Goal: Task Accomplishment & Management: Use online tool/utility

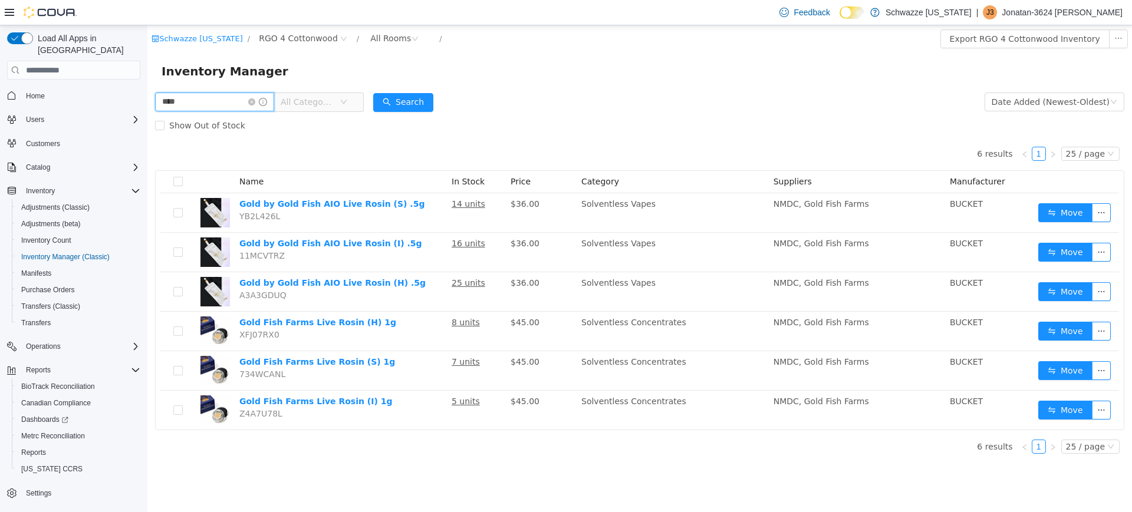
click at [225, 103] on input "****" at bounding box center [214, 102] width 119 height 19
type input "*"
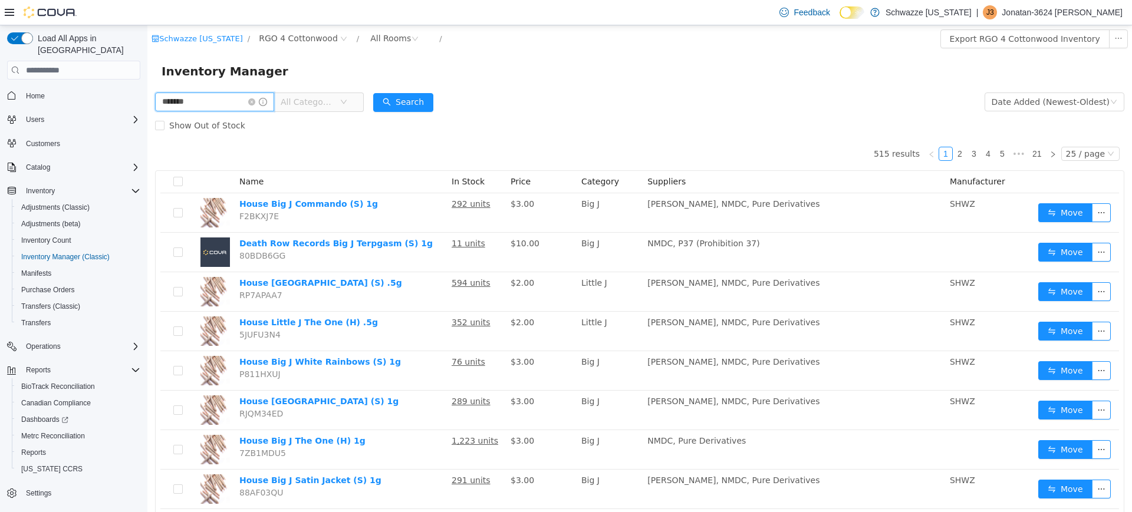
type input "*******"
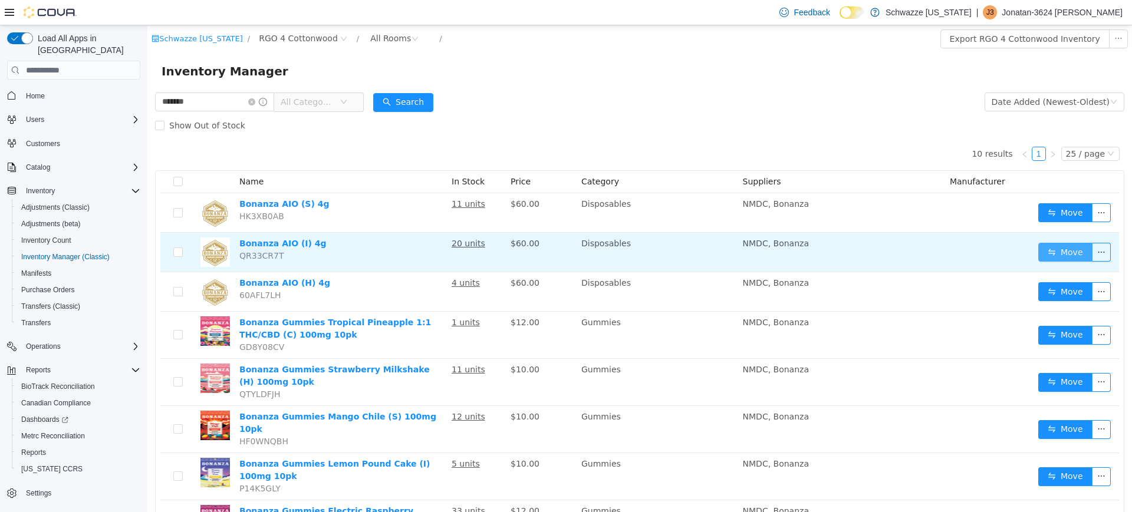
click at [1054, 250] on button "Move" at bounding box center [1065, 252] width 54 height 19
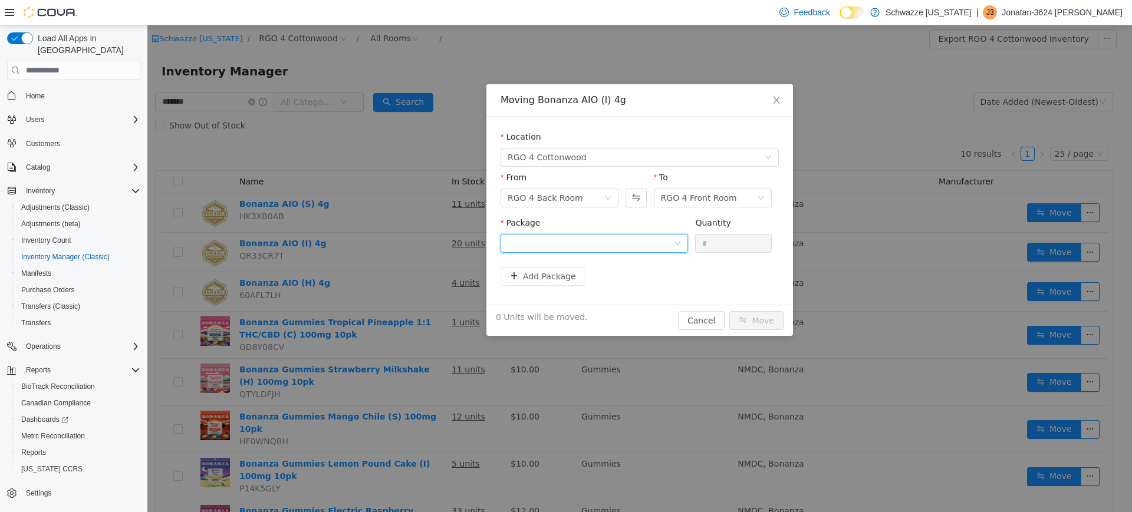
click at [622, 238] on div at bounding box center [591, 244] width 166 height 18
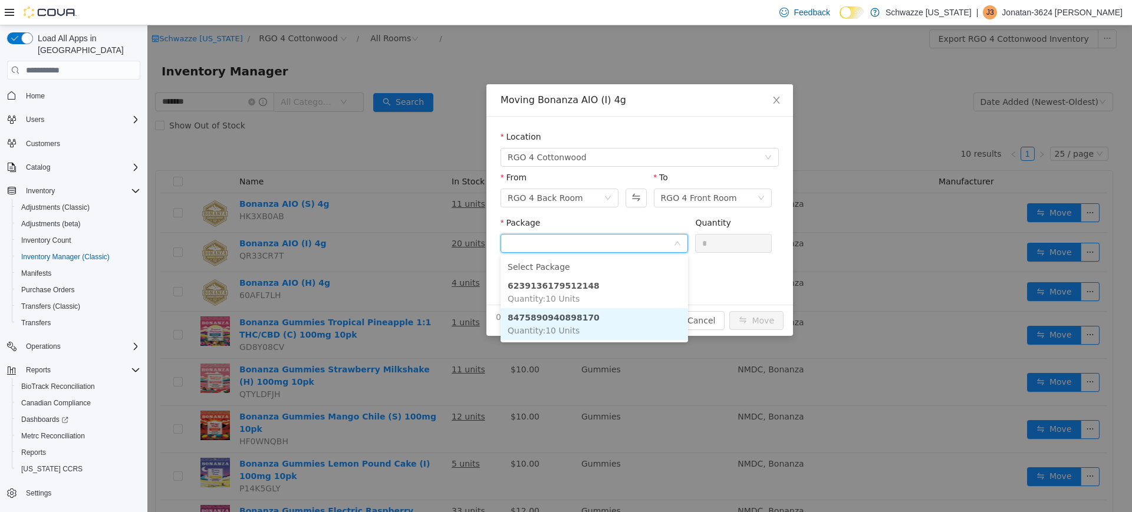
click at [584, 323] on li "8475890940898170 Quantity : 10 Units" at bounding box center [595, 324] width 188 height 32
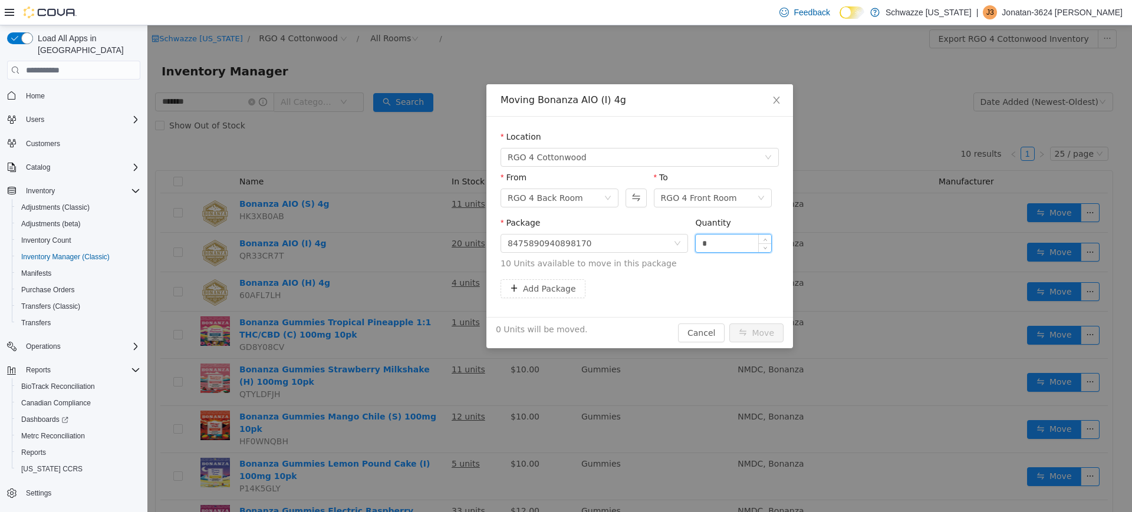
click at [715, 244] on input "*" at bounding box center [733, 244] width 75 height 18
type input "**"
click at [757, 333] on button "Move" at bounding box center [756, 333] width 54 height 19
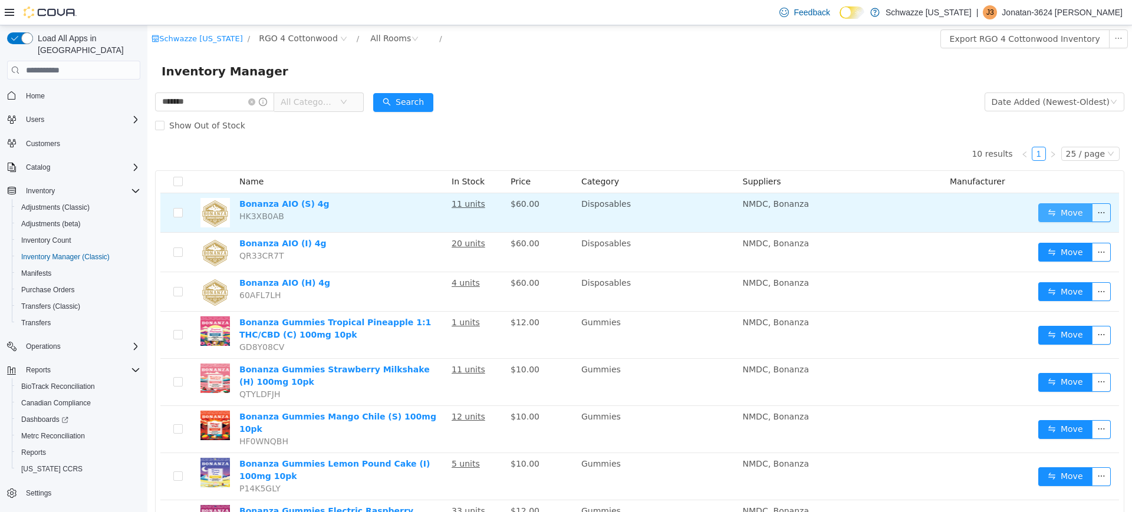
click at [1052, 211] on button "Move" at bounding box center [1065, 212] width 54 height 19
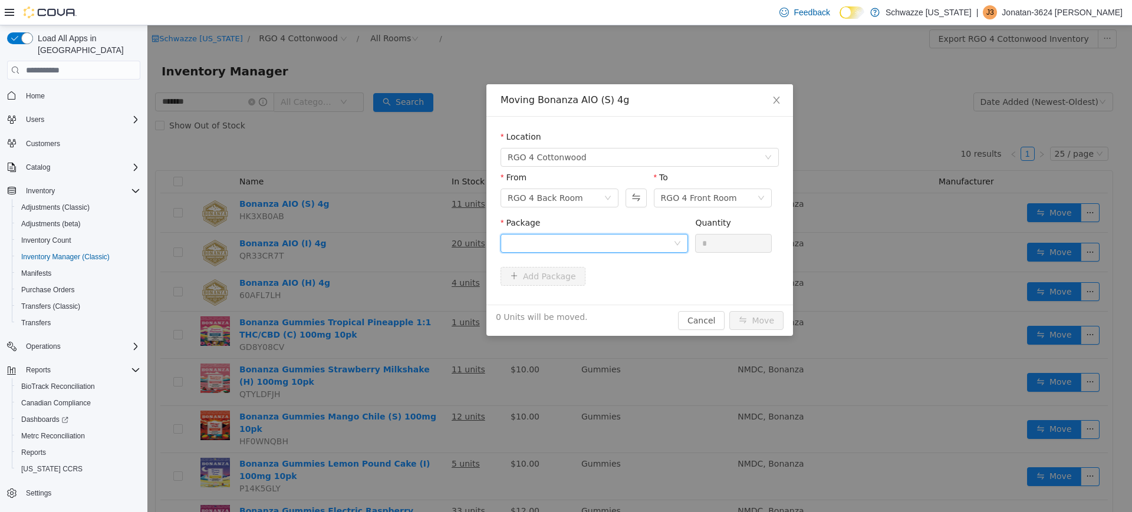
click at [612, 242] on div at bounding box center [591, 244] width 166 height 18
click at [586, 288] on li "[CREDIT_CARD_NUMBER] Quantity : 10 Units" at bounding box center [595, 293] width 188 height 32
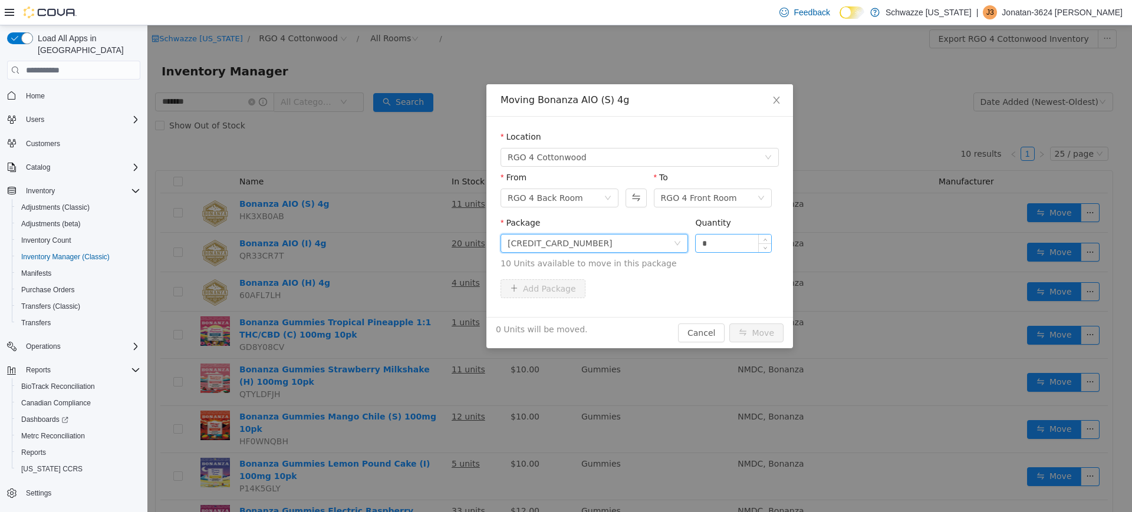
click at [719, 247] on input "*" at bounding box center [733, 244] width 75 height 18
type input "***"
click at [729, 324] on button "Move" at bounding box center [756, 333] width 54 height 19
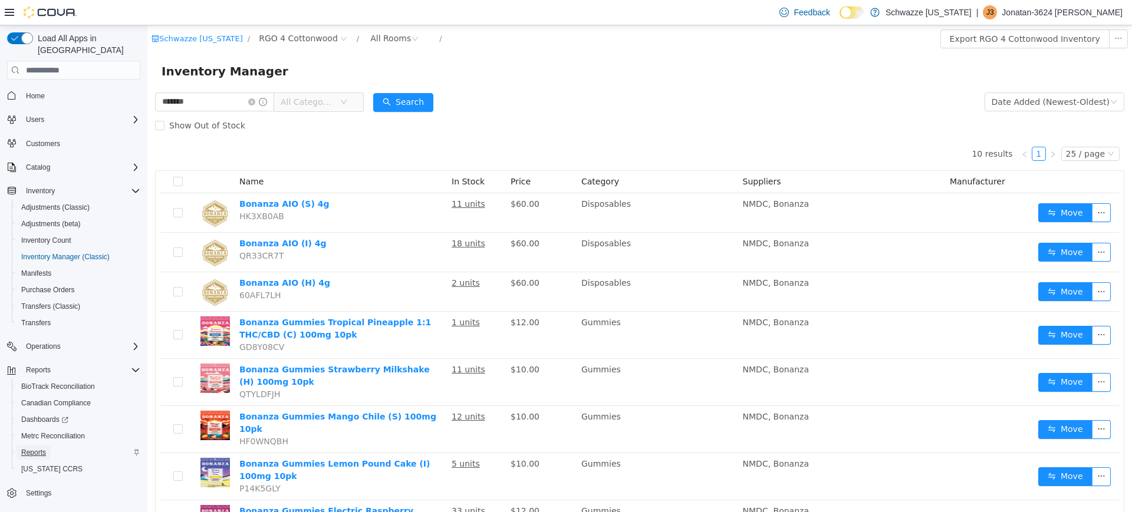
click at [26, 448] on span "Reports" at bounding box center [33, 452] width 25 height 9
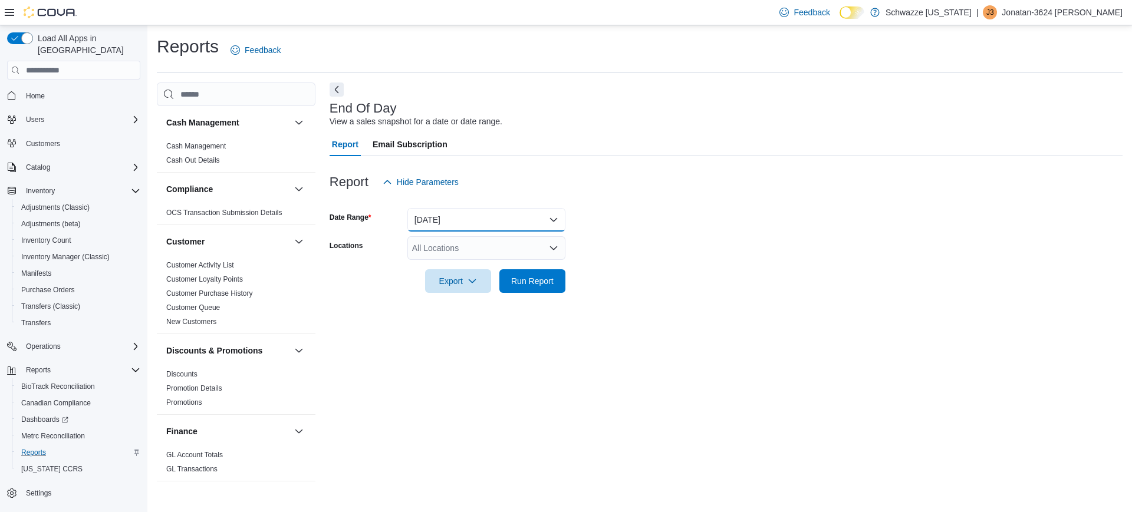
click at [467, 222] on button "[DATE]" at bounding box center [486, 220] width 158 height 24
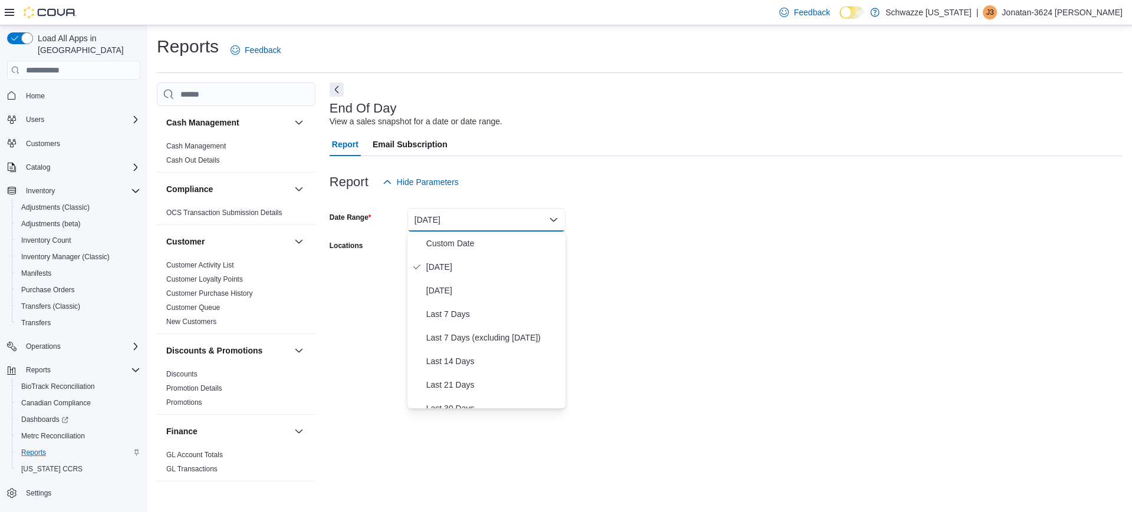
click at [640, 222] on form "Date Range [DATE] Locations All Locations Export Run Report" at bounding box center [726, 243] width 793 height 99
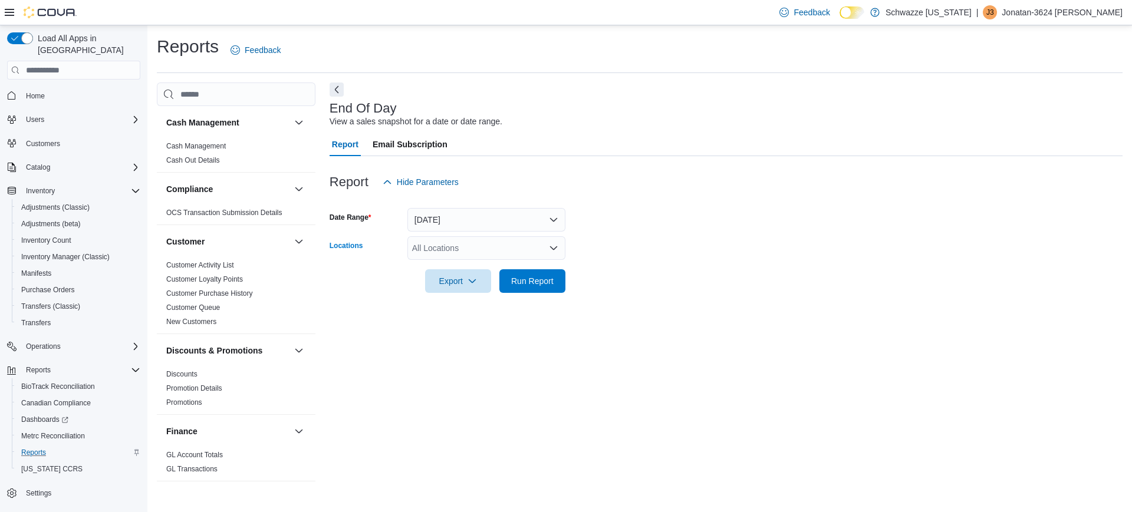
click at [525, 244] on div "All Locations" at bounding box center [486, 248] width 158 height 24
type input "***"
click at [471, 274] on button "RGO 4 Cottonwood" at bounding box center [486, 268] width 158 height 17
click at [668, 295] on div at bounding box center [726, 300] width 793 height 14
click at [557, 298] on div at bounding box center [726, 300] width 793 height 14
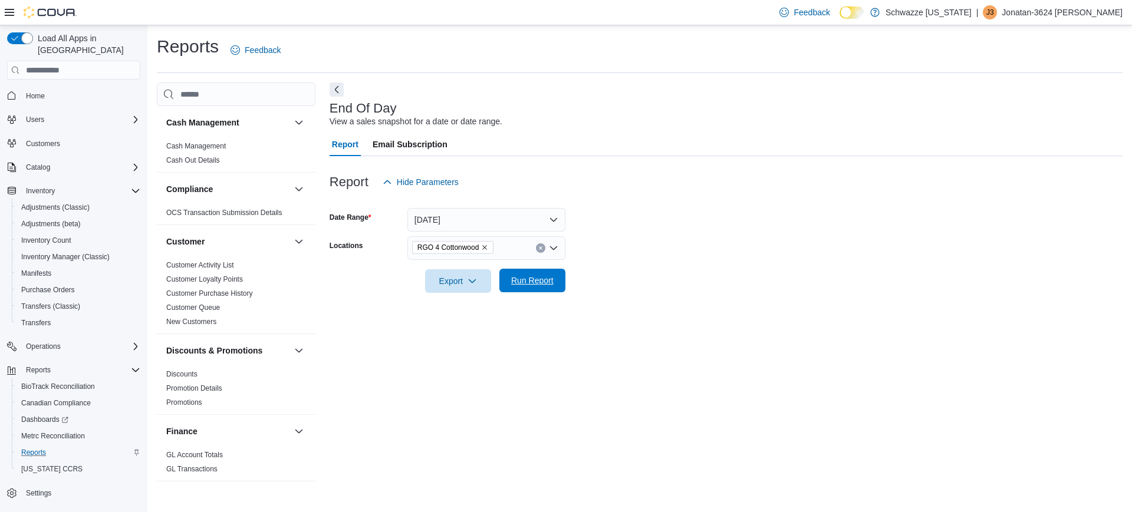
click at [542, 278] on span "Run Report" at bounding box center [532, 281] width 42 height 12
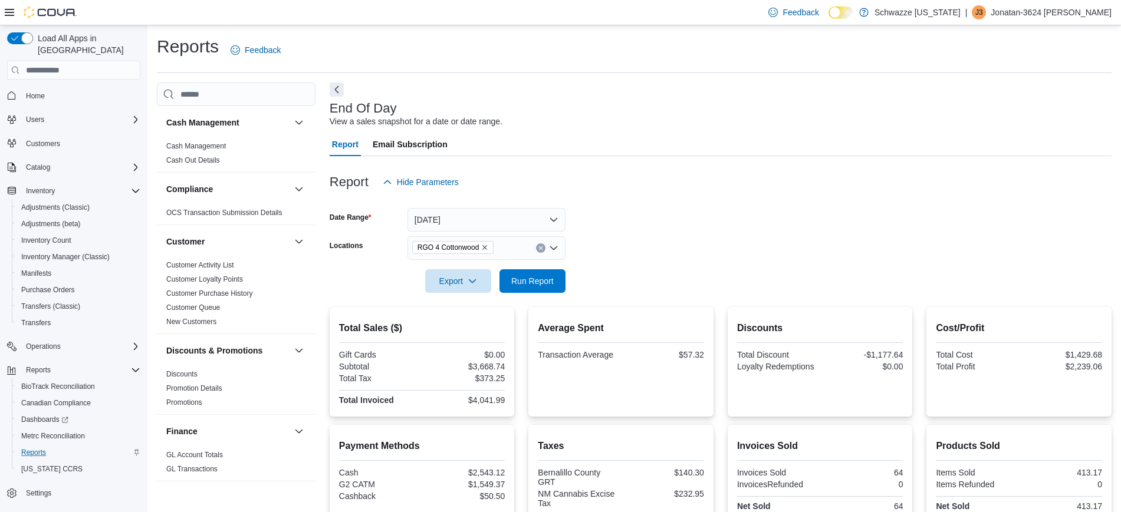
scroll to position [172, 0]
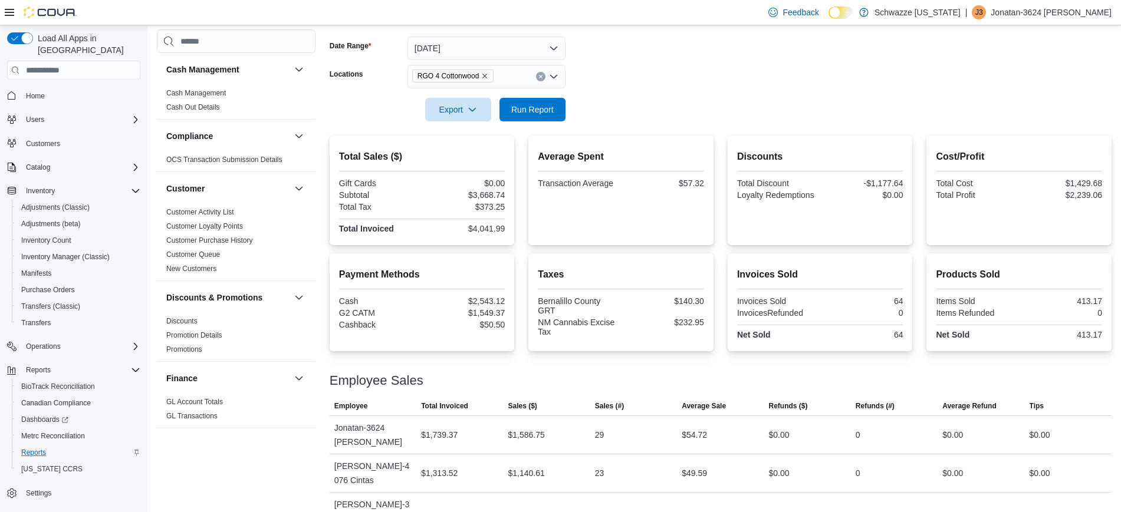
click at [1030, 100] on form "Date Range [DATE] Locations RGO 4 Cottonwood Export Run Report" at bounding box center [721, 71] width 782 height 99
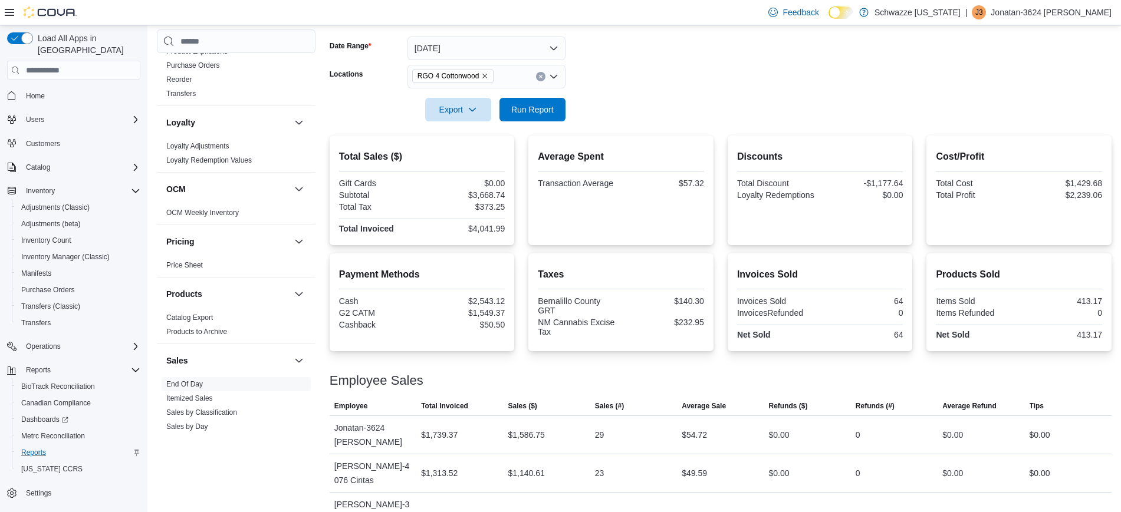
scroll to position [805, 0]
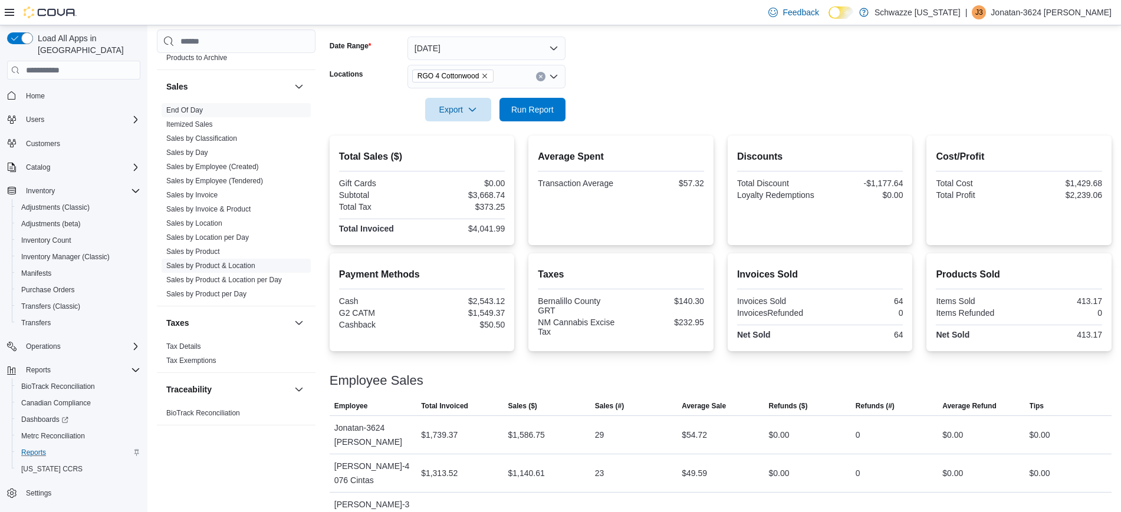
click at [227, 267] on link "Sales by Product & Location" at bounding box center [210, 266] width 89 height 8
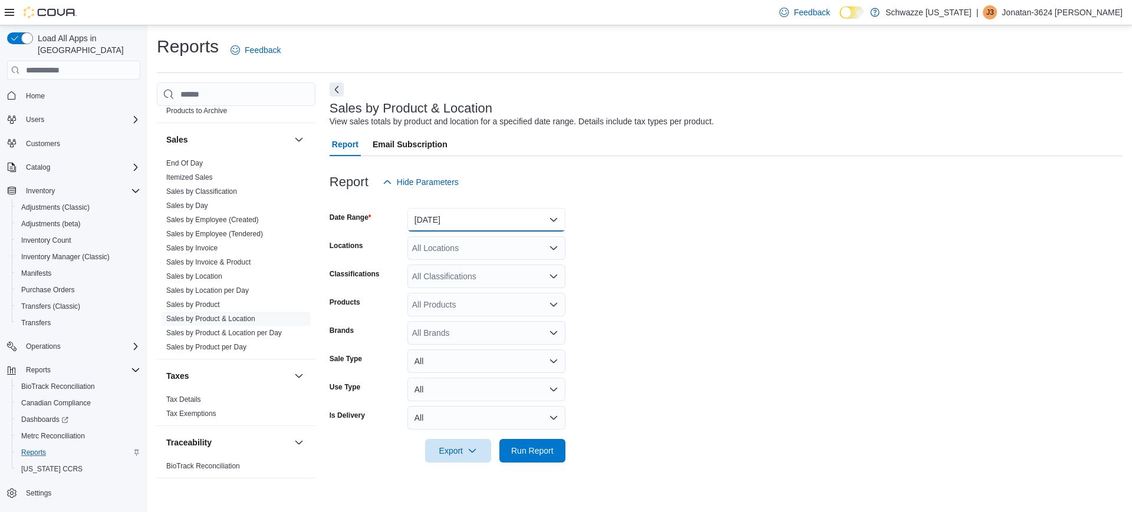
click at [502, 216] on button "[DATE]" at bounding box center [486, 220] width 158 height 24
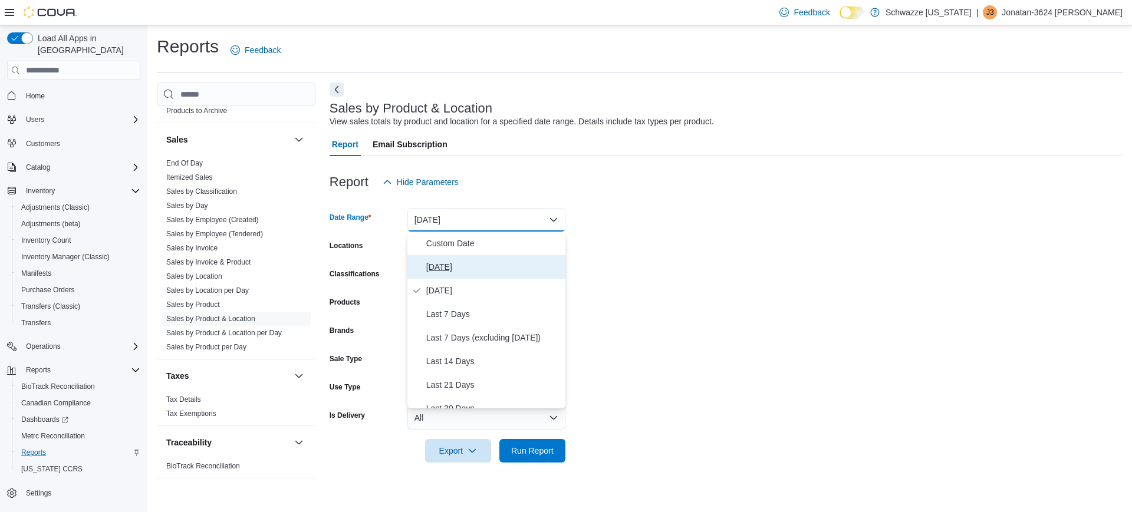
click at [456, 274] on span "[DATE]" at bounding box center [493, 267] width 134 height 14
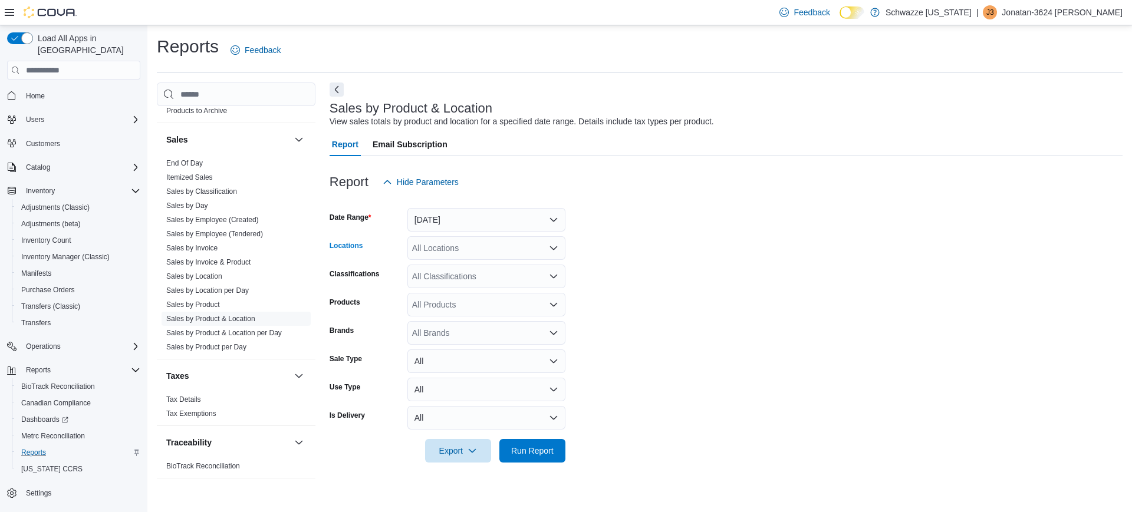
click at [452, 250] on div "All Locations" at bounding box center [486, 248] width 158 height 24
type input "***"
click at [456, 269] on span "RGO 4 Cottonwood" at bounding box center [475, 268] width 72 height 12
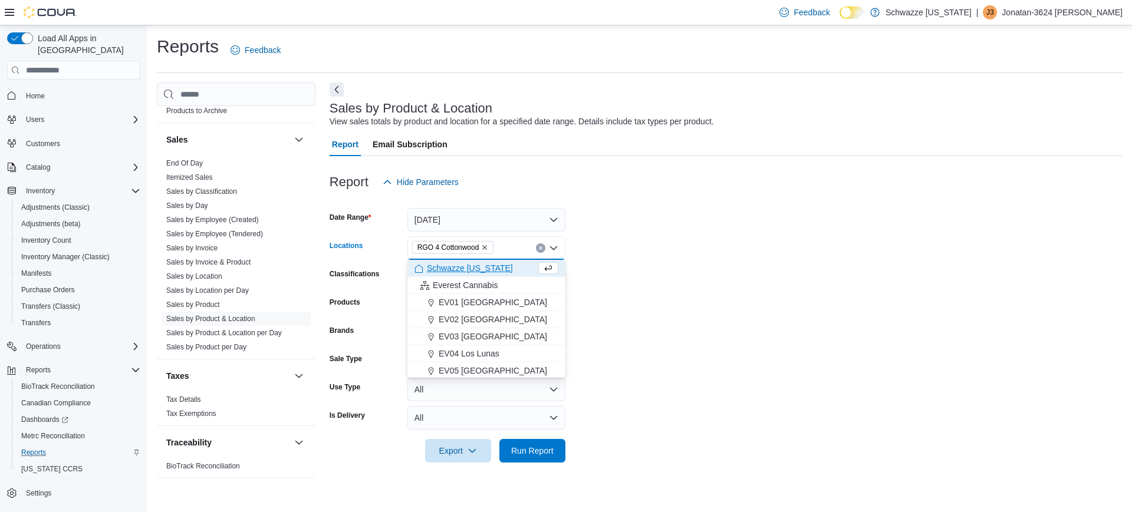
click at [682, 340] on form "Date Range [DATE] Locations RGO 4 Cottonwood Combo box. Selected. RGO 4 Cottonw…" at bounding box center [726, 328] width 793 height 269
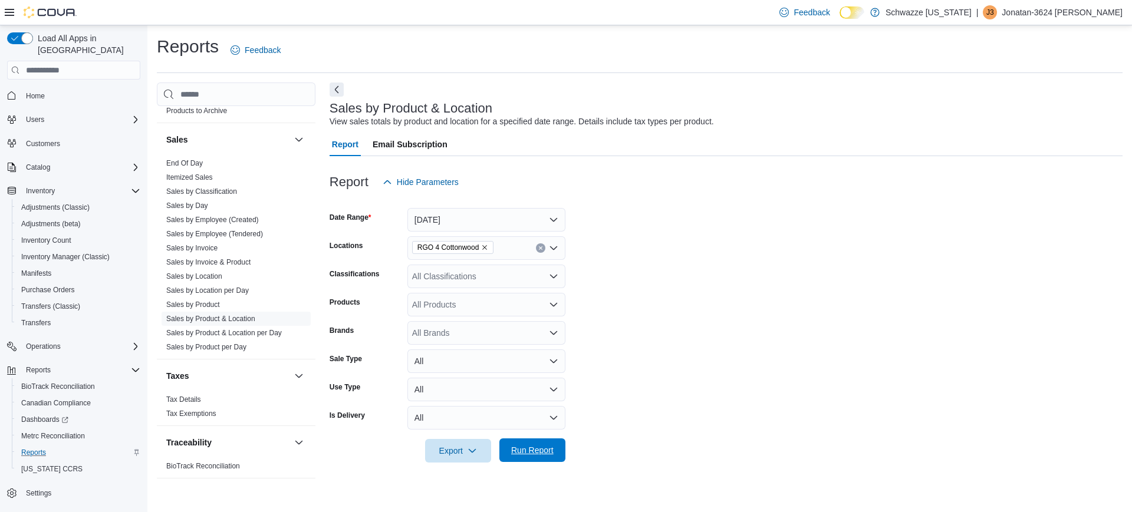
click at [543, 444] on span "Run Report" at bounding box center [533, 451] width 52 height 24
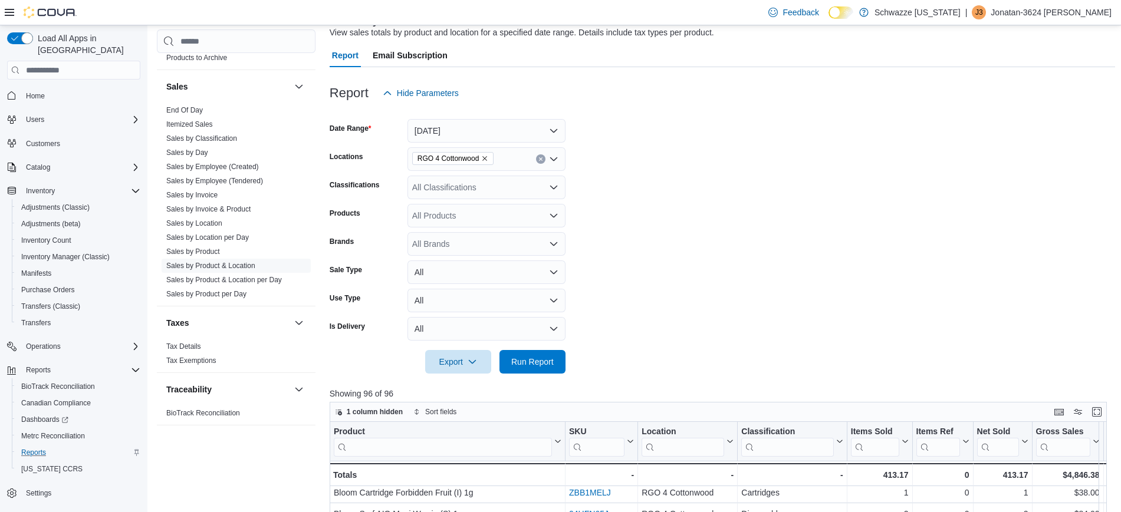
scroll to position [88, 0]
click at [223, 242] on span "Sales by Location per Day" at bounding box center [236, 238] width 149 height 14
click at [216, 239] on link "Sales by Location per Day" at bounding box center [207, 238] width 83 height 8
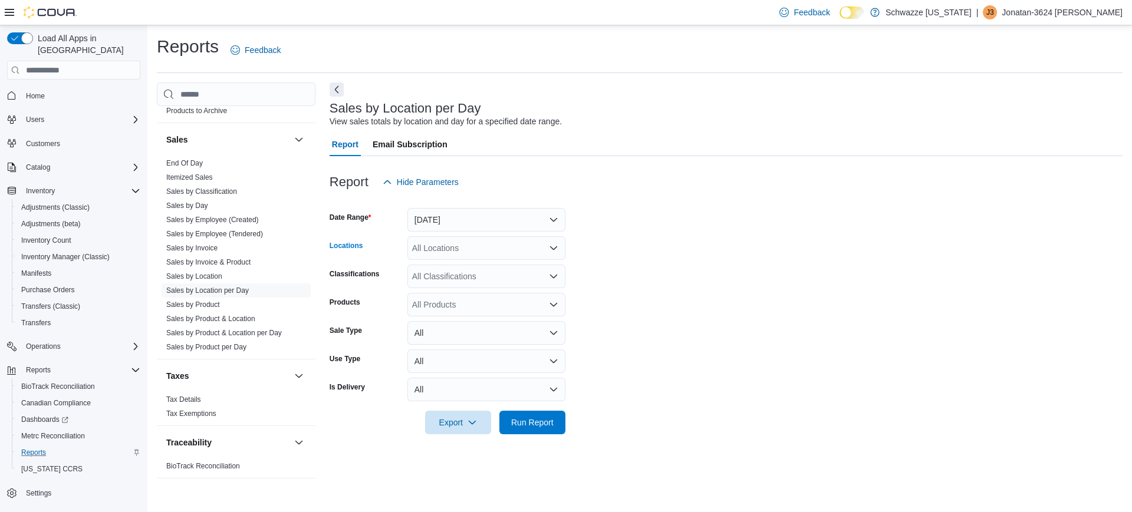
click at [473, 238] on div "All Locations" at bounding box center [486, 248] width 158 height 24
type input "***"
click at [473, 262] on span "RGO 4 Cottonwood" at bounding box center [475, 268] width 72 height 12
click at [632, 317] on form "Date Range [DATE] Locations RGO 4 Cottonwood Classifications All Classification…" at bounding box center [726, 314] width 793 height 241
click at [552, 423] on span "Run Report" at bounding box center [532, 422] width 42 height 12
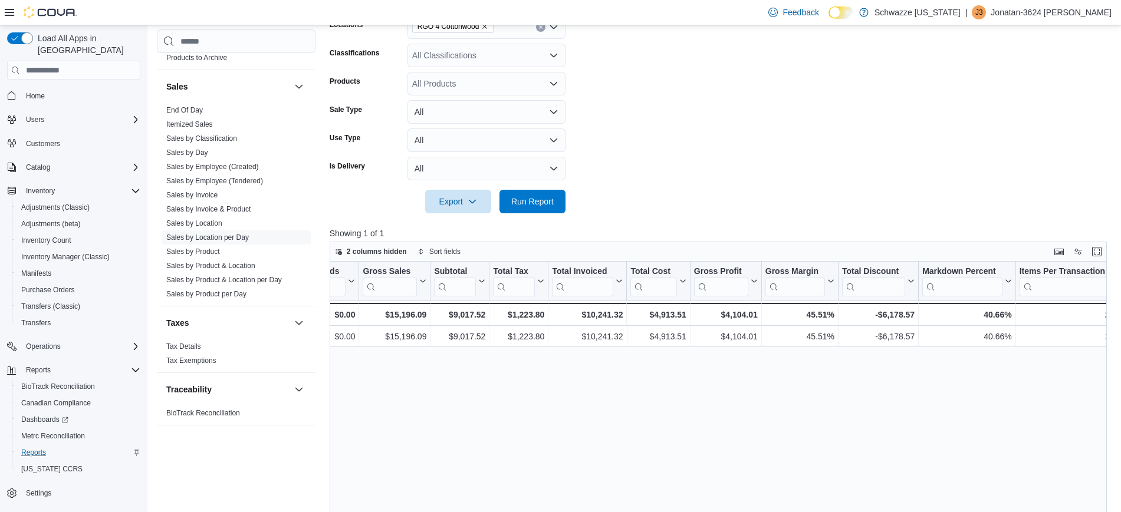
scroll to position [0, 429]
